Goal: Task Accomplishment & Management: Use online tool/utility

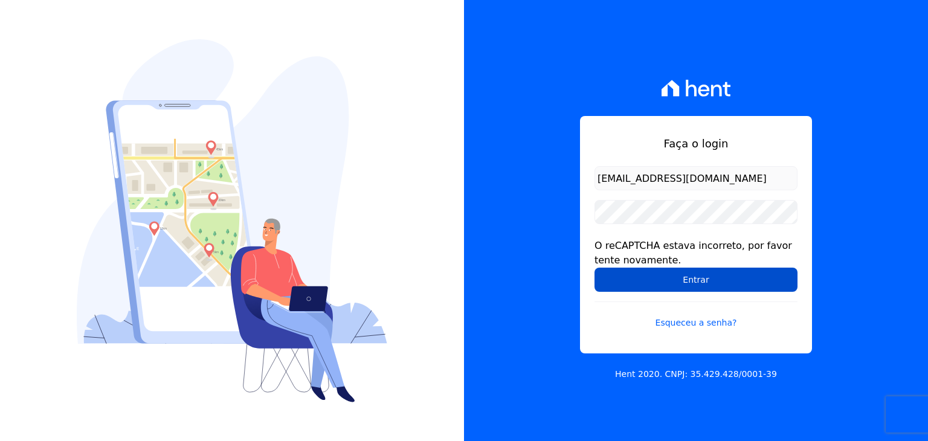
click at [674, 274] on input "Entrar" at bounding box center [695, 280] width 203 height 24
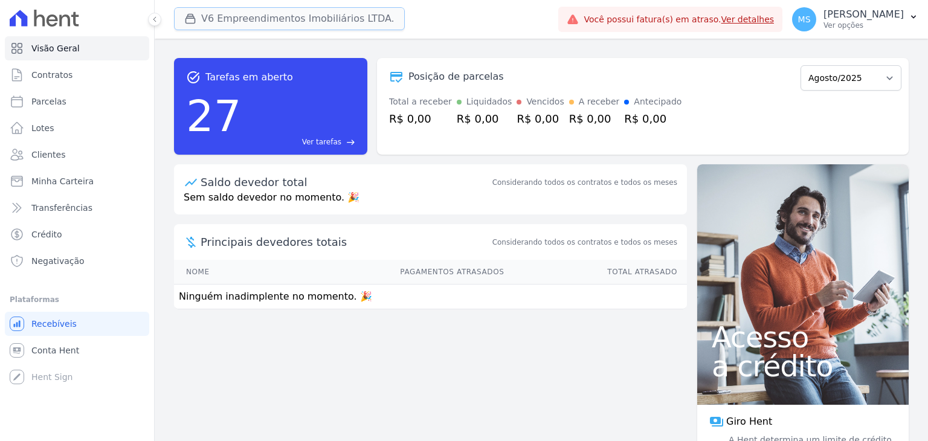
click at [272, 27] on button "V6 Empreendimentos Imobiliários LTDA." at bounding box center [289, 18] width 231 height 23
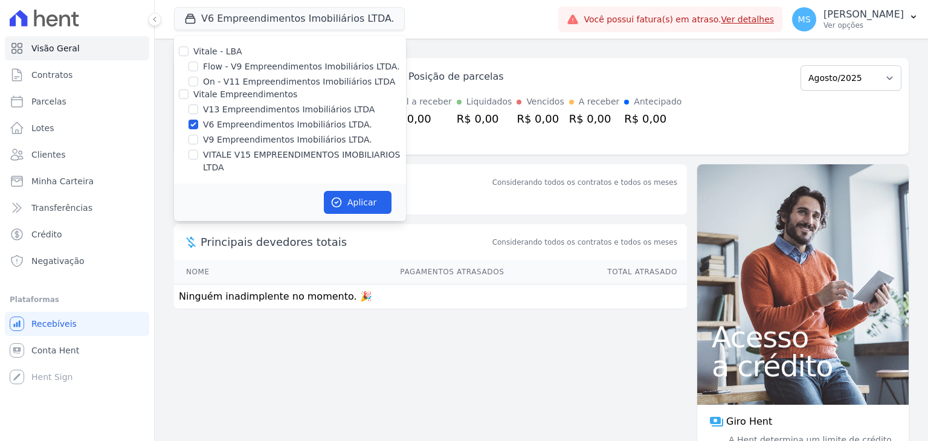
click at [199, 124] on div "V6 Empreendimentos Imobiliários LTDA." at bounding box center [290, 124] width 232 height 13
click at [191, 106] on input "V13 Empreendimentos Imobiliários LTDA" at bounding box center [193, 109] width 10 height 10
checkbox input "true"
click at [194, 125] on input "V6 Empreendimentos Imobiliários LTDA." at bounding box center [193, 125] width 10 height 10
checkbox input "false"
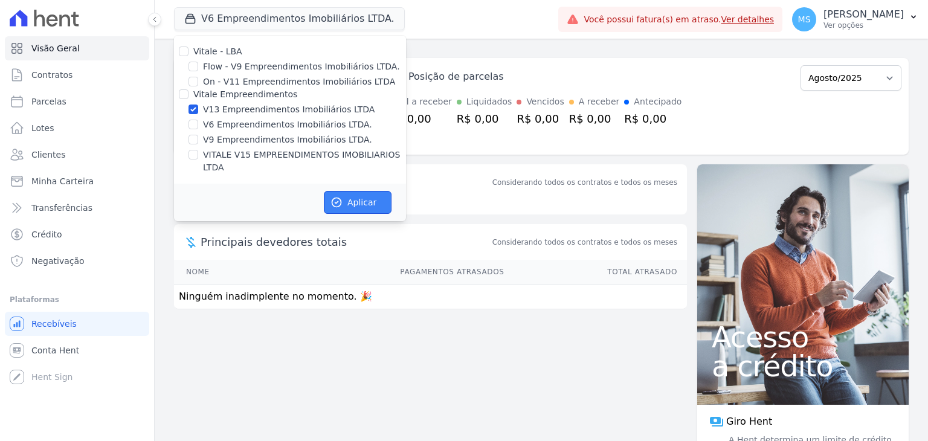
click at [344, 191] on button "Aplicar" at bounding box center [358, 202] width 68 height 23
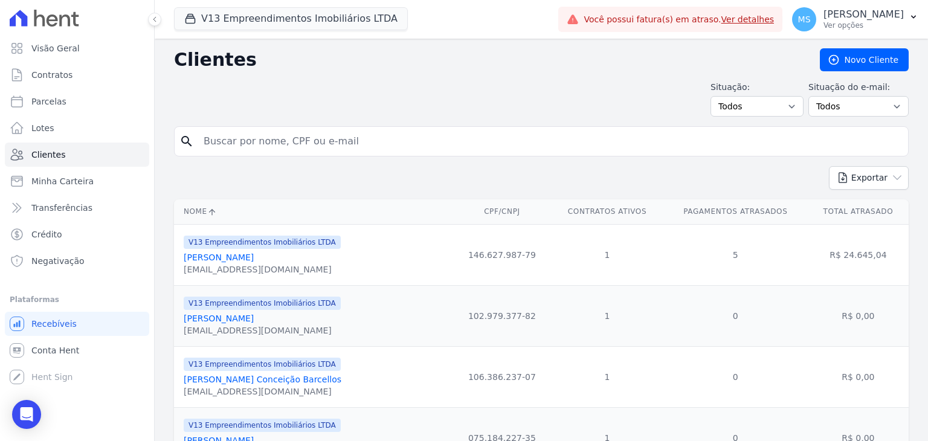
click at [248, 129] on input "search" at bounding box center [549, 141] width 707 height 24
type input "vagner candido"
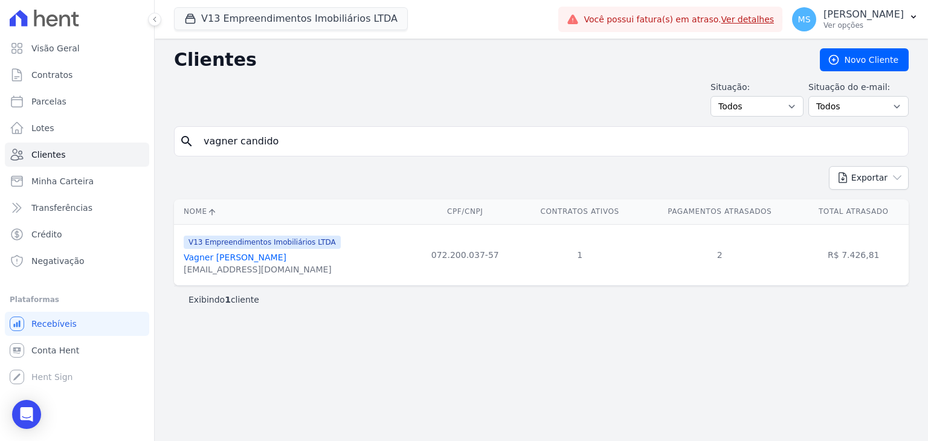
click at [244, 257] on link "Vagner [PERSON_NAME]" at bounding box center [235, 257] width 103 height 10
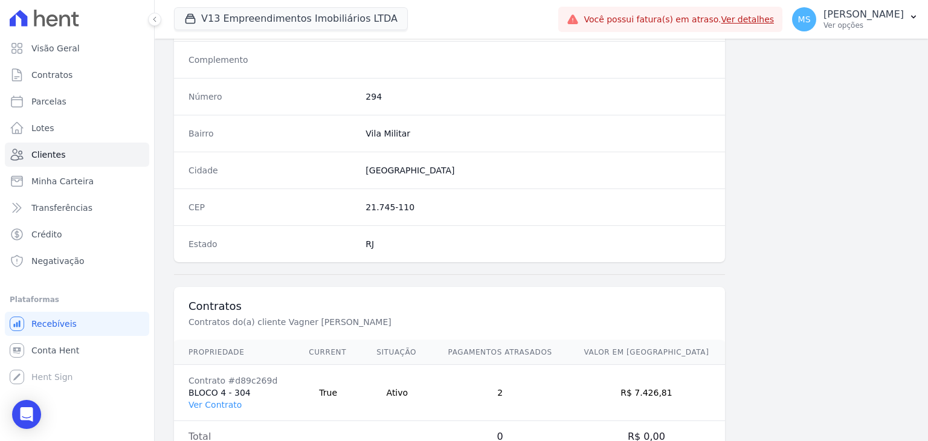
scroll to position [686, 0]
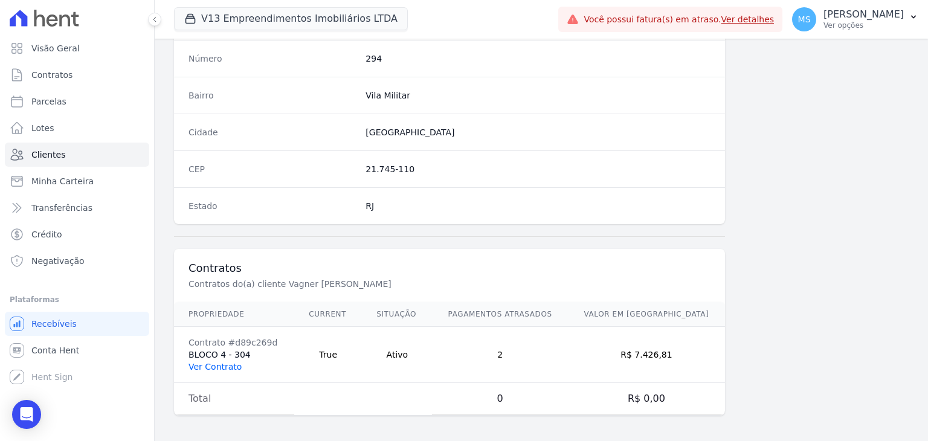
click at [217, 364] on link "Ver Contrato" at bounding box center [214, 367] width 53 height 10
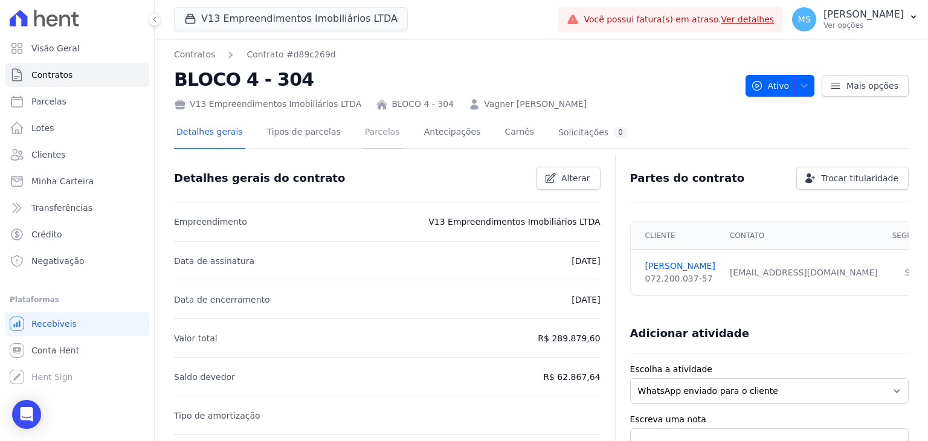
click at [376, 138] on link "Parcelas" at bounding box center [382, 133] width 40 height 32
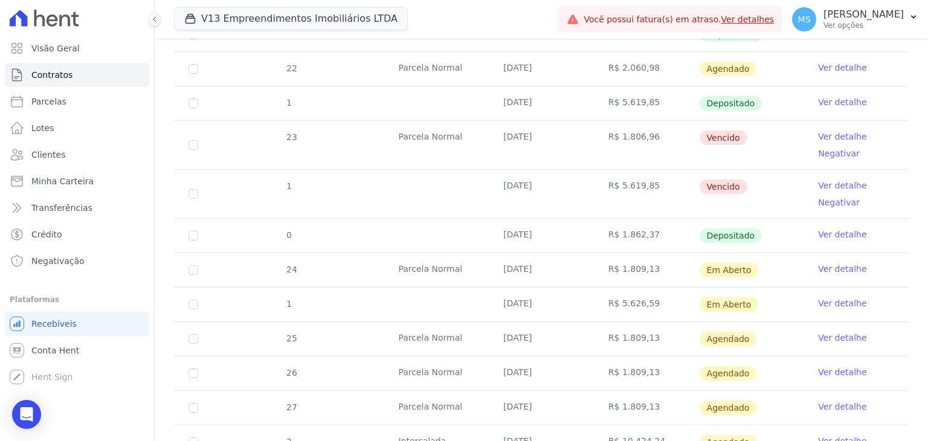
scroll to position [655, 0]
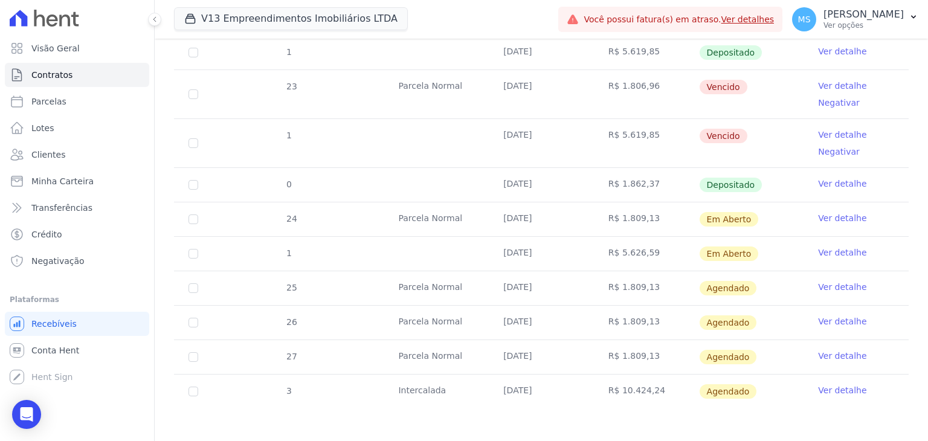
click at [820, 132] on link "Ver detalhe" at bounding box center [842, 135] width 48 height 12
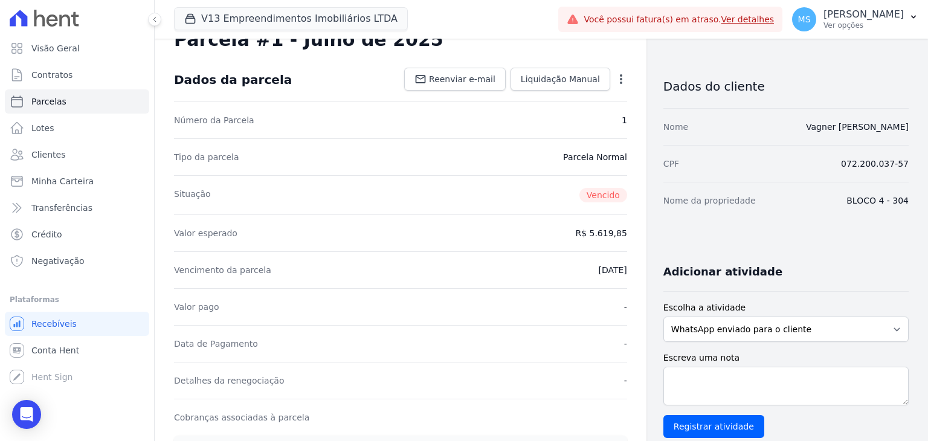
scroll to position [60, 0]
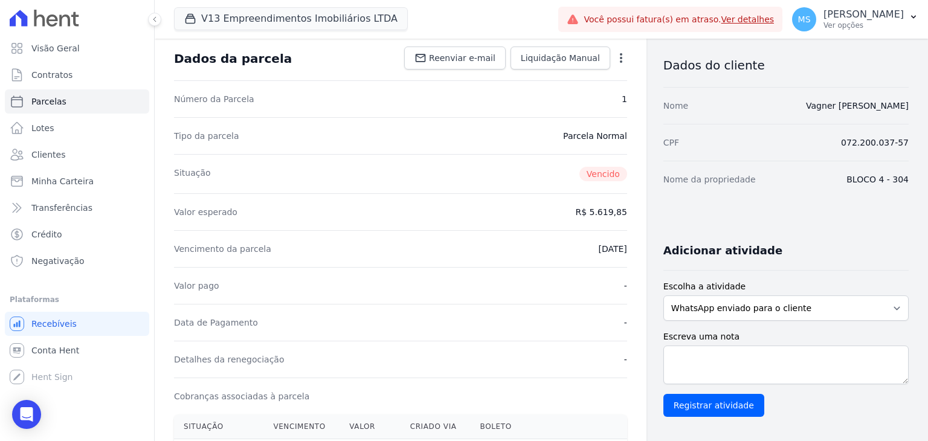
click at [620, 54] on icon "button" at bounding box center [621, 58] width 12 height 12
click at [461, 259] on div "Vencimento da parcela 20/07/2025" at bounding box center [400, 248] width 453 height 37
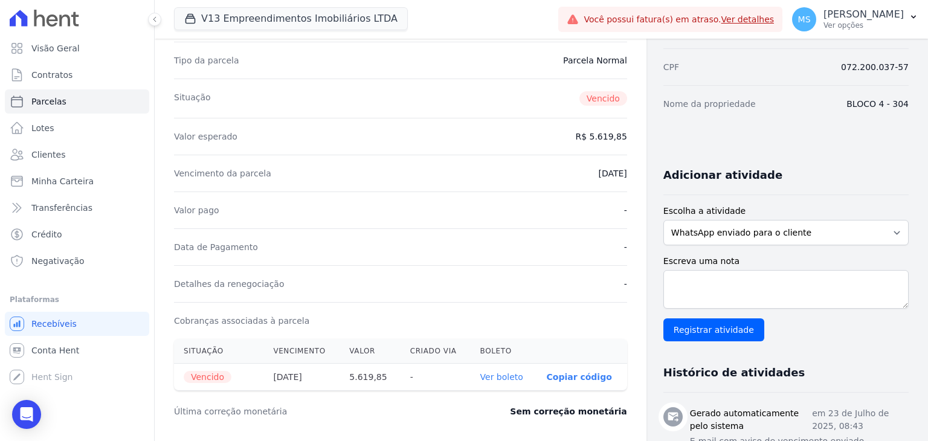
scroll to position [181, 0]
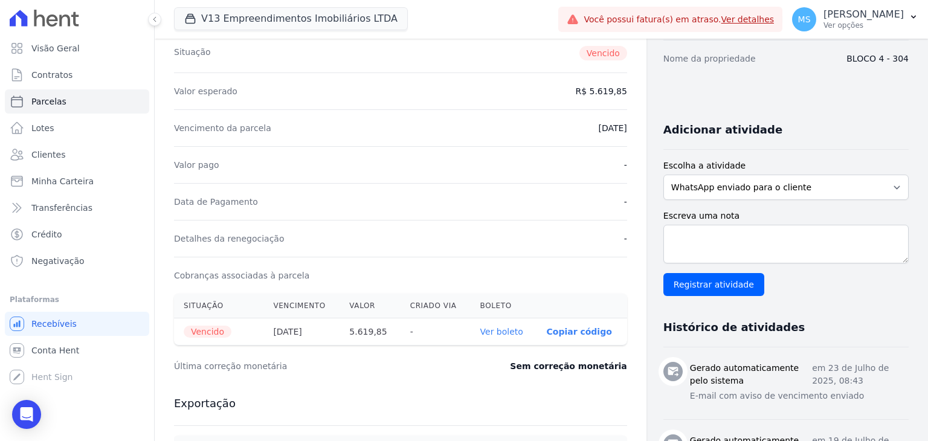
click at [491, 329] on link "Ver boleto" at bounding box center [501, 332] width 43 height 10
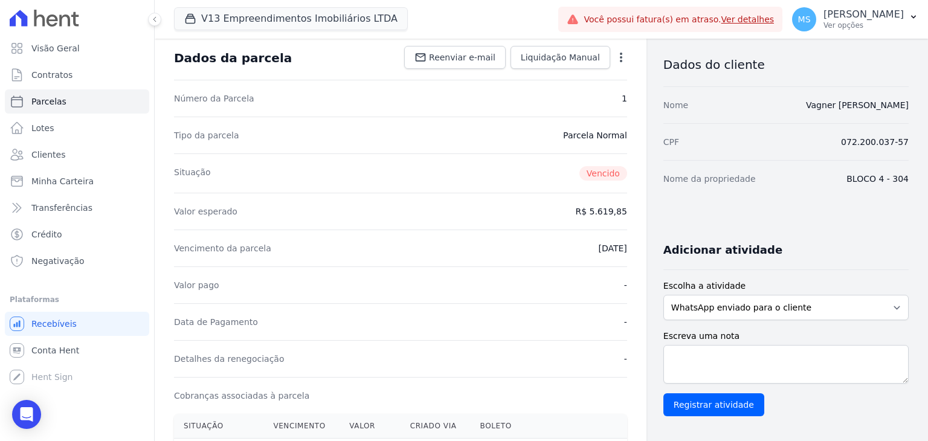
scroll to position [0, 0]
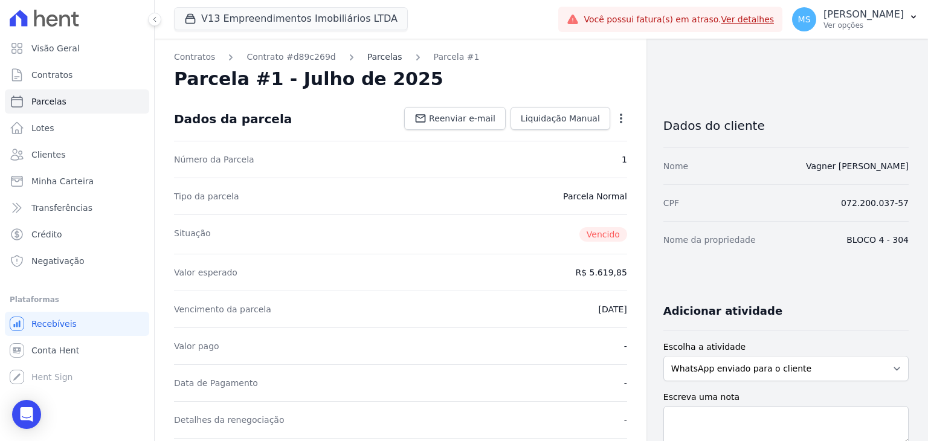
click at [367, 59] on link "Parcelas" at bounding box center [384, 57] width 35 height 13
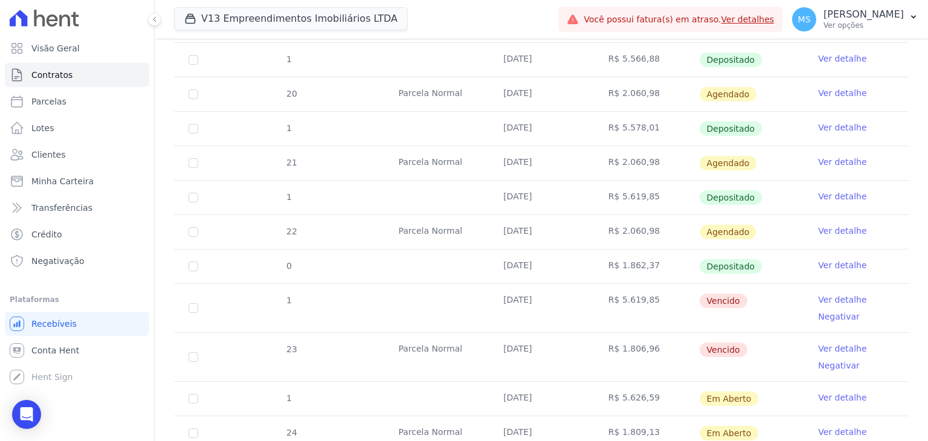
scroll to position [483, 0]
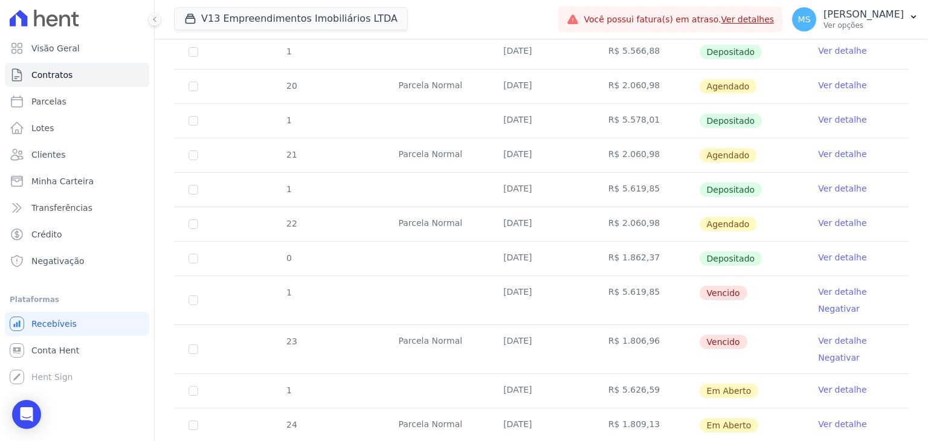
click at [819, 340] on link "Ver detalhe" at bounding box center [842, 341] width 48 height 12
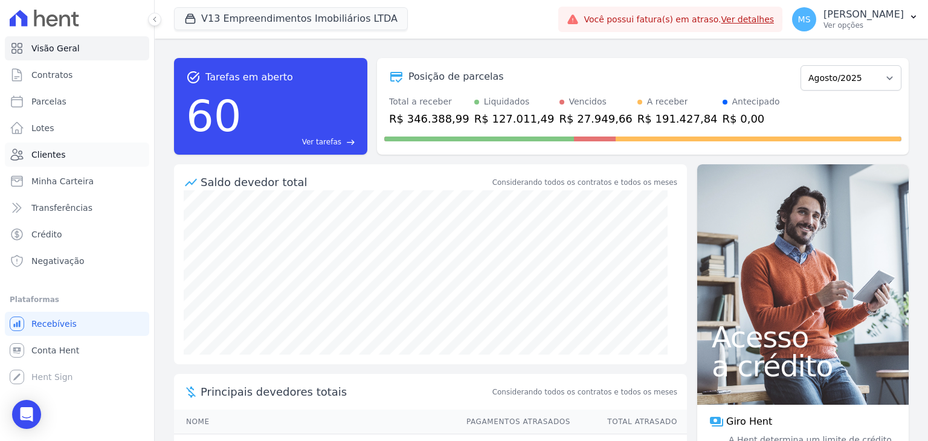
click at [41, 153] on span "Clientes" at bounding box center [48, 155] width 34 height 12
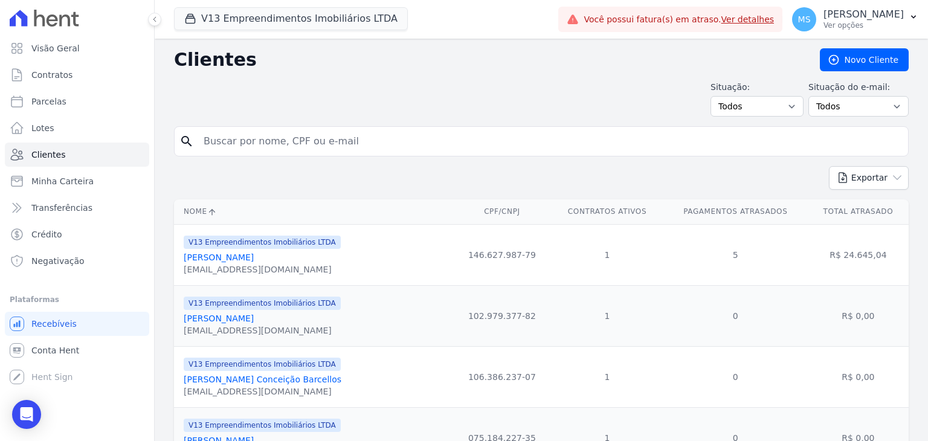
click at [285, 153] on div "search" at bounding box center [541, 141] width 734 height 30
click at [279, 136] on input "search" at bounding box center [549, 141] width 707 height 24
click at [280, 147] on input "search" at bounding box center [549, 141] width 707 height 24
type input "vagner candido"
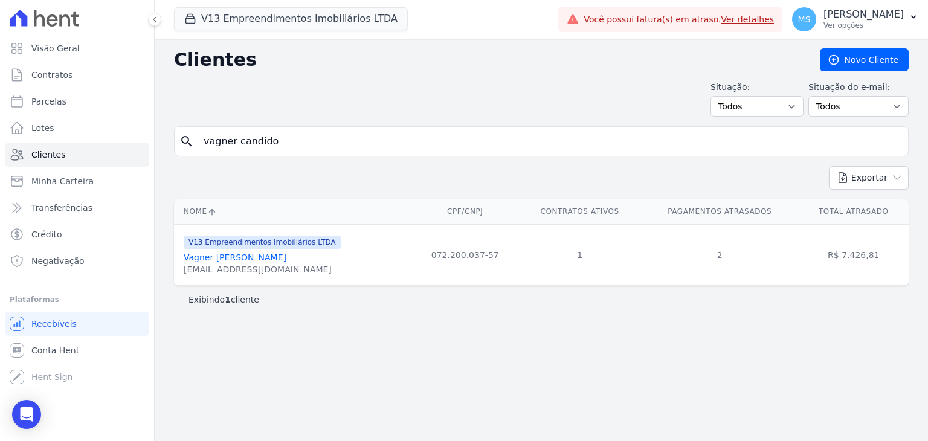
click at [288, 257] on div "Vagner [PERSON_NAME]" at bounding box center [262, 257] width 157 height 12
click at [272, 262] on link "Vagner [PERSON_NAME]" at bounding box center [235, 257] width 103 height 10
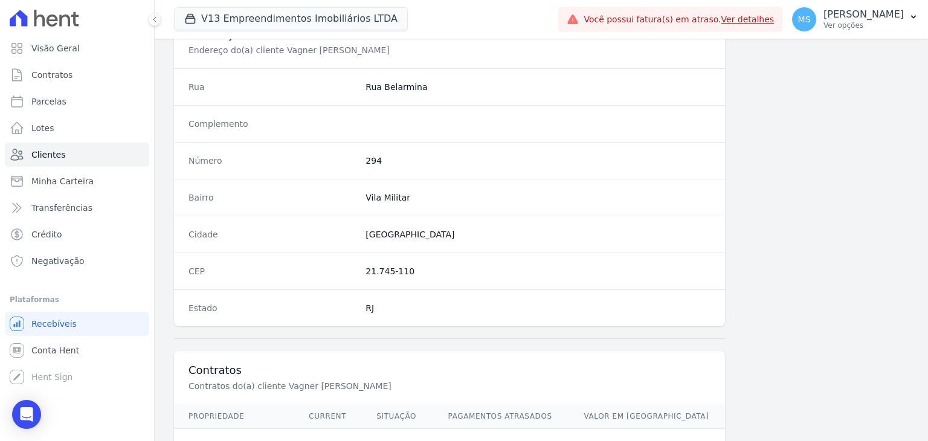
scroll to position [686, 0]
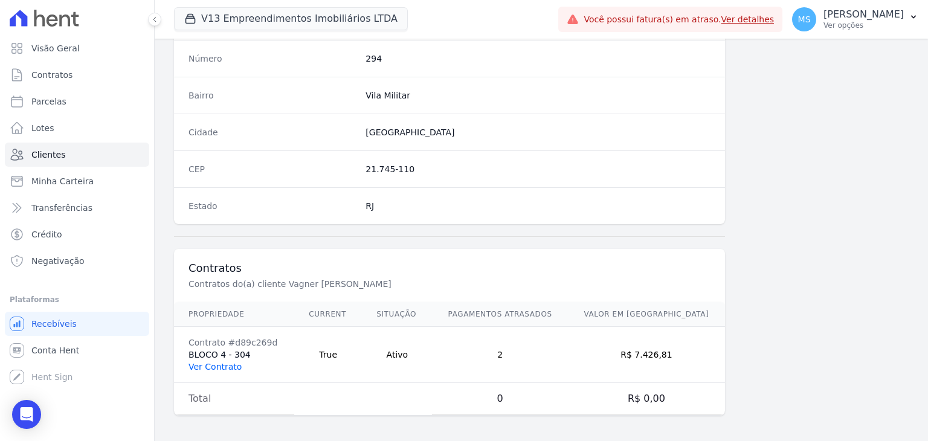
click at [188, 365] on link "Ver Contrato" at bounding box center [214, 367] width 53 height 10
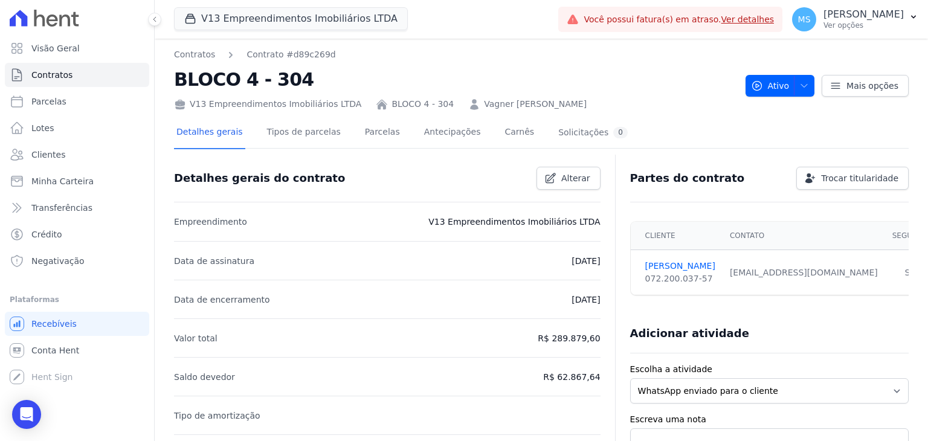
click at [385, 132] on div "Detalhes gerais Tipos de parcelas [GEOGRAPHIC_DATA] Antecipações Carnês Solicit…" at bounding box center [402, 133] width 456 height 32
click at [376, 134] on link "Parcelas" at bounding box center [382, 133] width 40 height 32
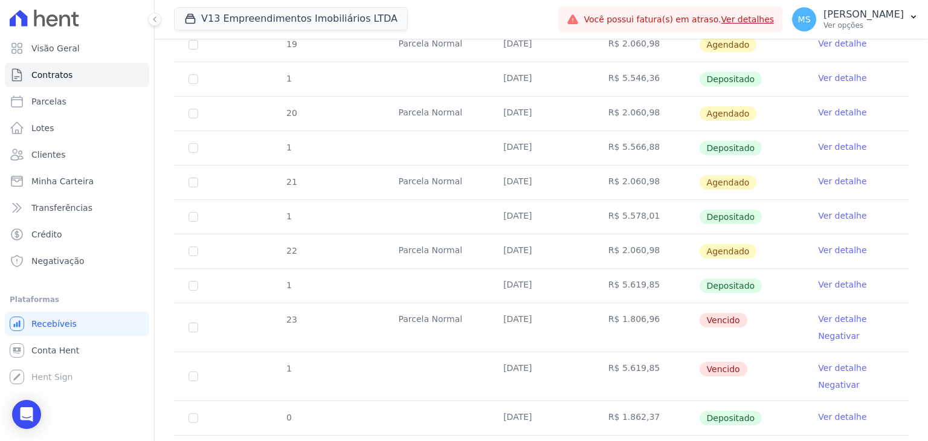
scroll to position [423, 0]
click at [831, 314] on link "Ver detalhe" at bounding box center [842, 318] width 48 height 12
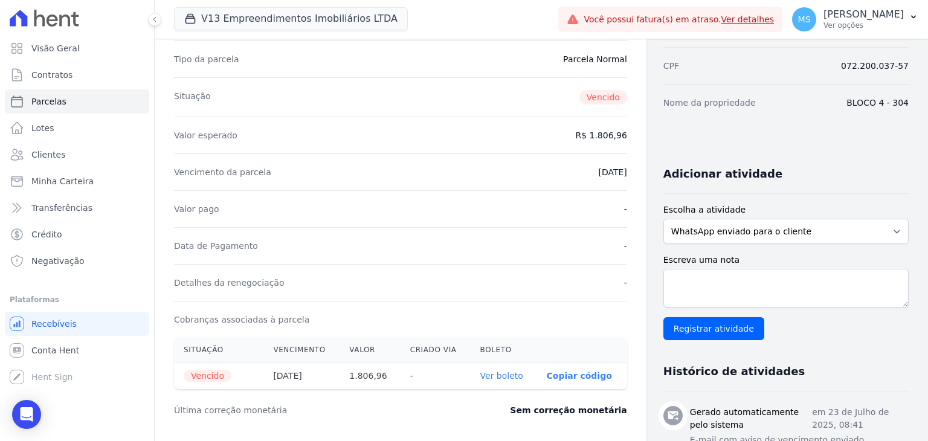
scroll to position [302, 0]
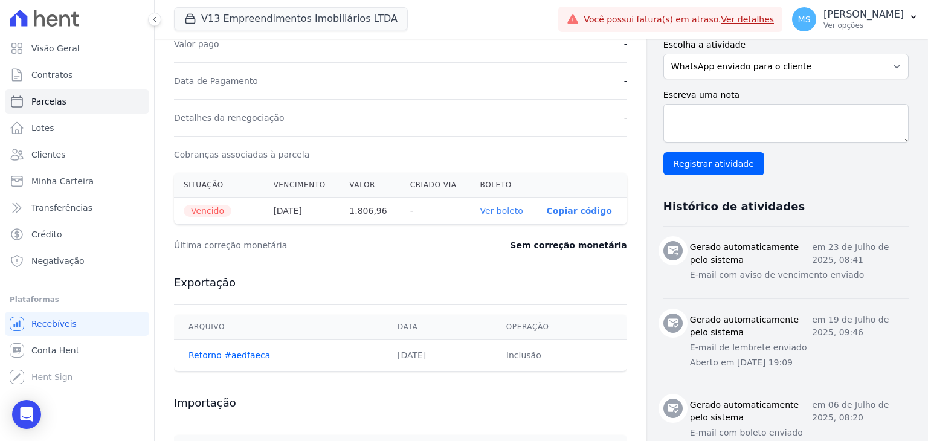
click at [504, 210] on link "Ver boleto" at bounding box center [501, 211] width 43 height 10
